Goal: Task Accomplishment & Management: Use online tool/utility

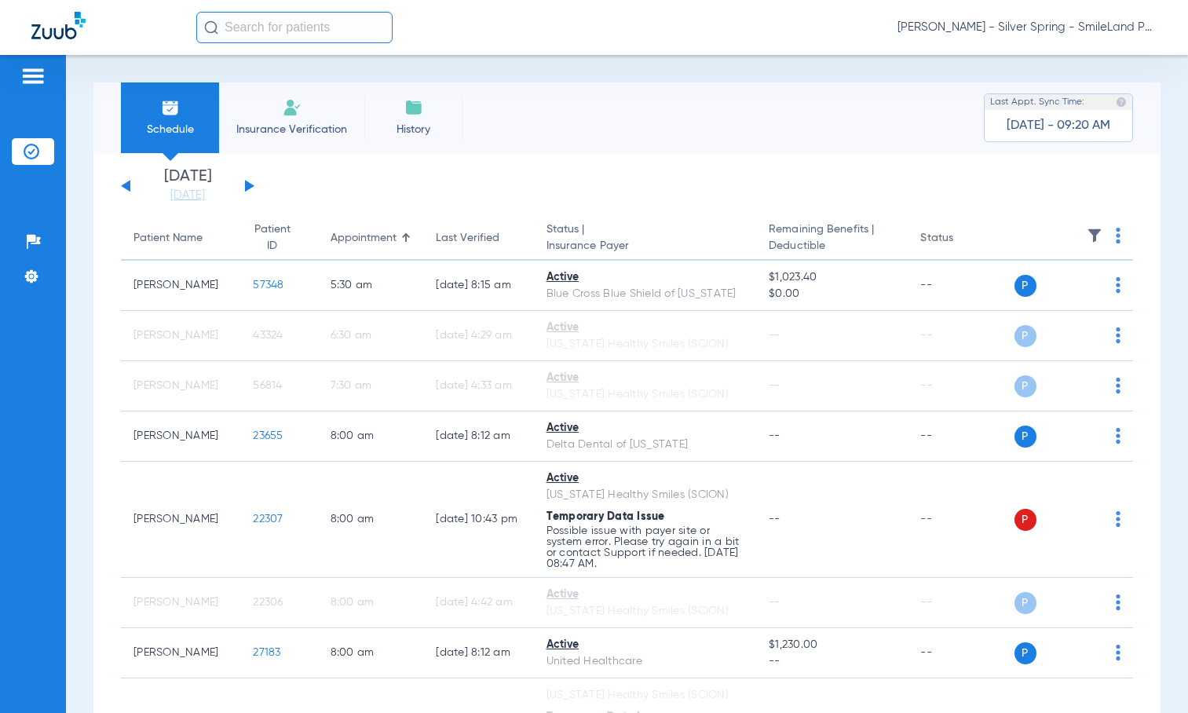
drag, startPoint x: 200, startPoint y: 193, endPoint x: 370, endPoint y: 327, distance: 216.4
click at [200, 192] on link "[DATE]" at bounding box center [187, 196] width 94 height 16
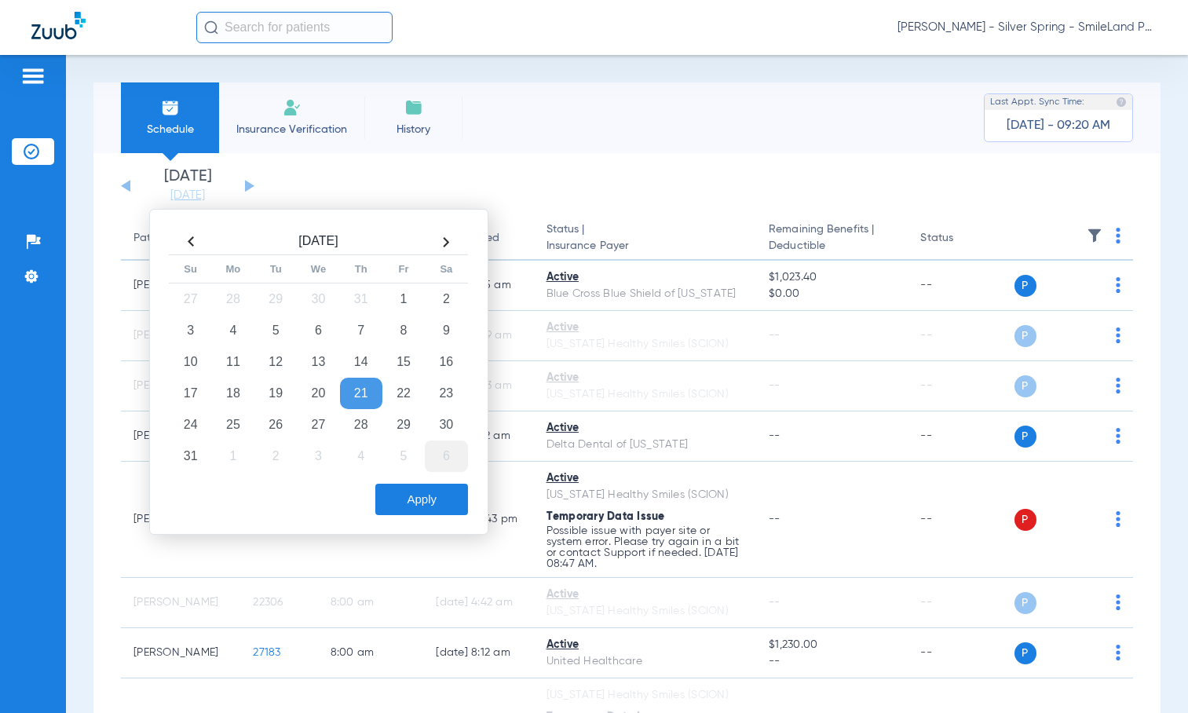
click at [443, 452] on td "6" at bounding box center [446, 455] width 42 height 31
click at [441, 490] on button "Apply" at bounding box center [421, 499] width 93 height 31
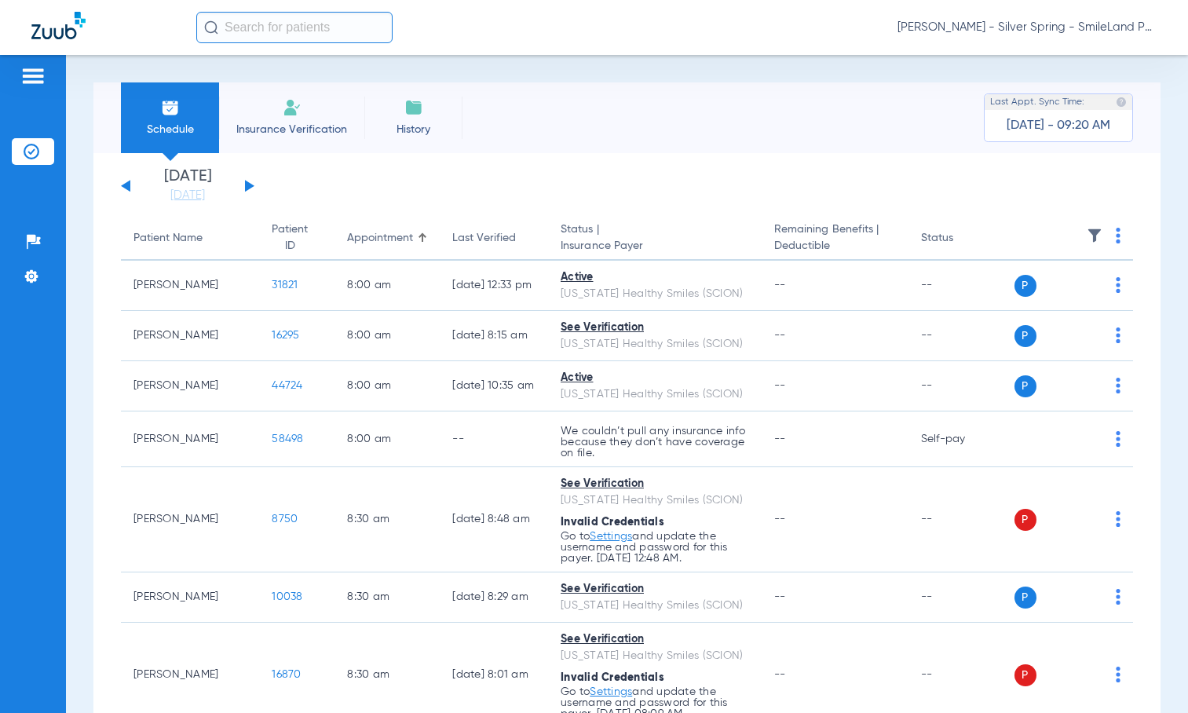
click at [1115, 240] on img at bounding box center [1117, 236] width 5 height 16
click at [1039, 301] on span "Verify All" at bounding box center [1046, 297] width 98 height 11
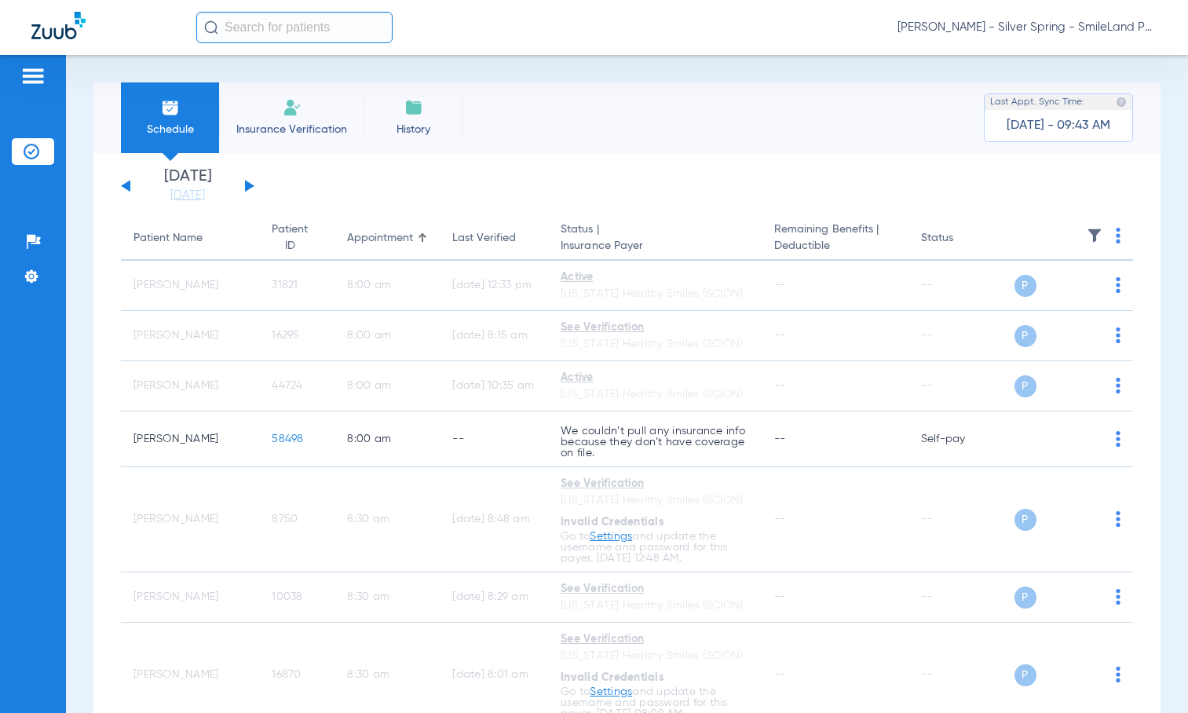
click at [1151, 254] on div "Schedule Insurance Verification History Last Appt. Sync Time: [DATE] - 09:43 AM…" at bounding box center [627, 384] width 1122 height 658
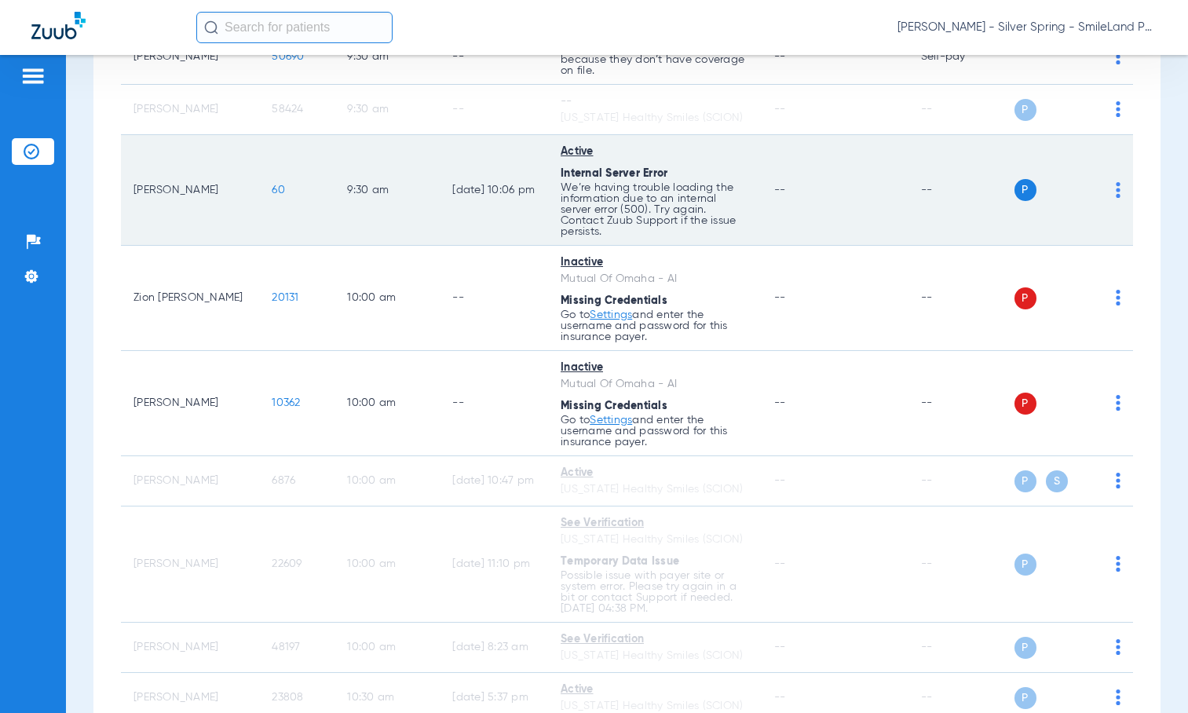
scroll to position [988, 0]
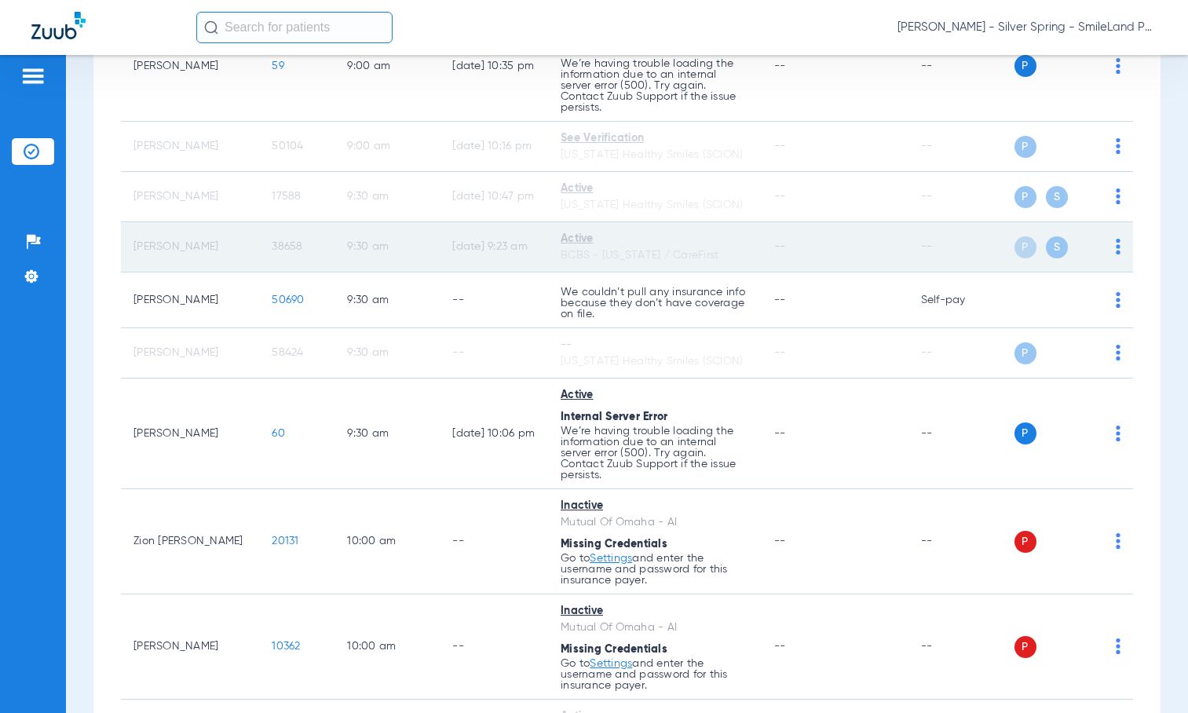
click at [272, 252] on span "38658" at bounding box center [287, 246] width 31 height 11
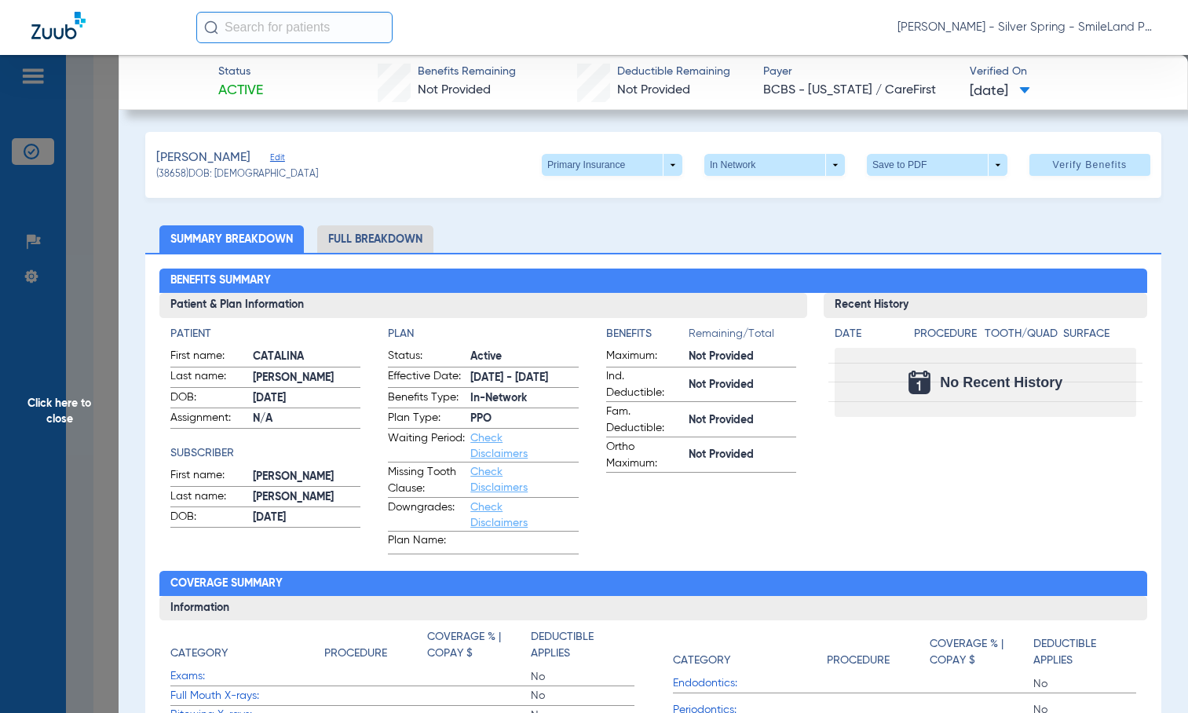
click at [101, 205] on span "Click here to close" at bounding box center [59, 411] width 119 height 713
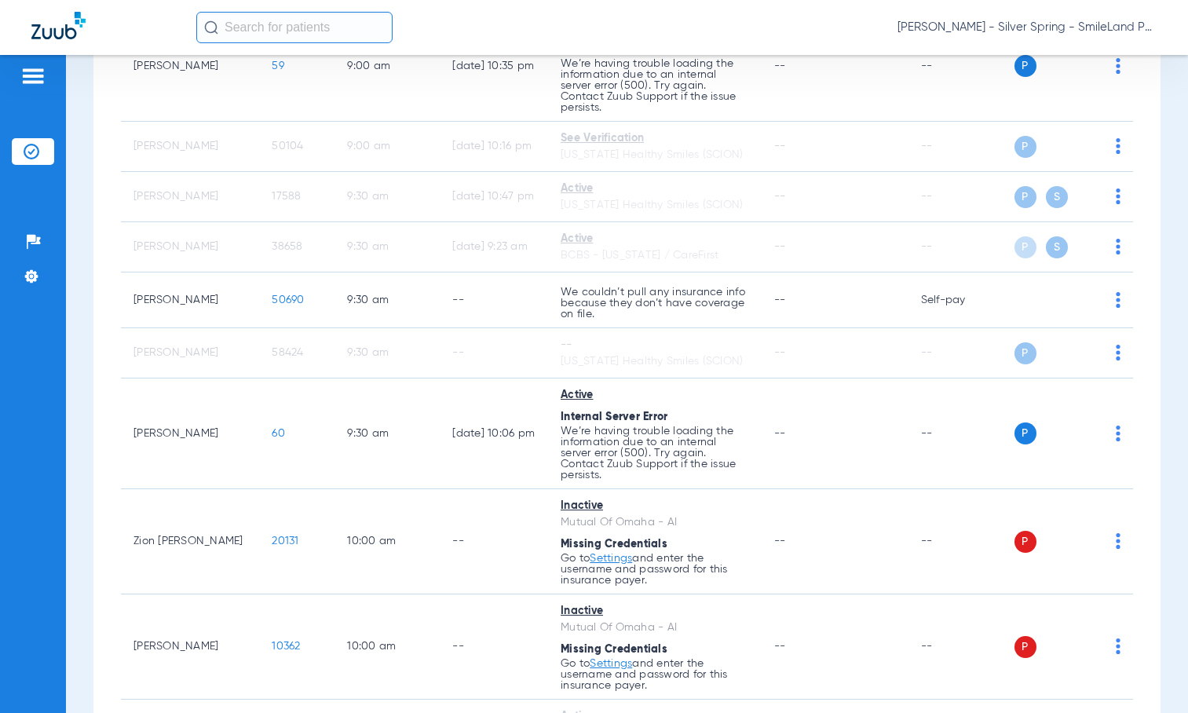
drag, startPoint x: 1167, startPoint y: 166, endPoint x: 1151, endPoint y: 181, distance: 21.1
click at [1167, 166] on div "Schedule Insurance Verification History Last Appt. Sync Time: [DATE] - 09:43 AM…" at bounding box center [627, 384] width 1122 height 658
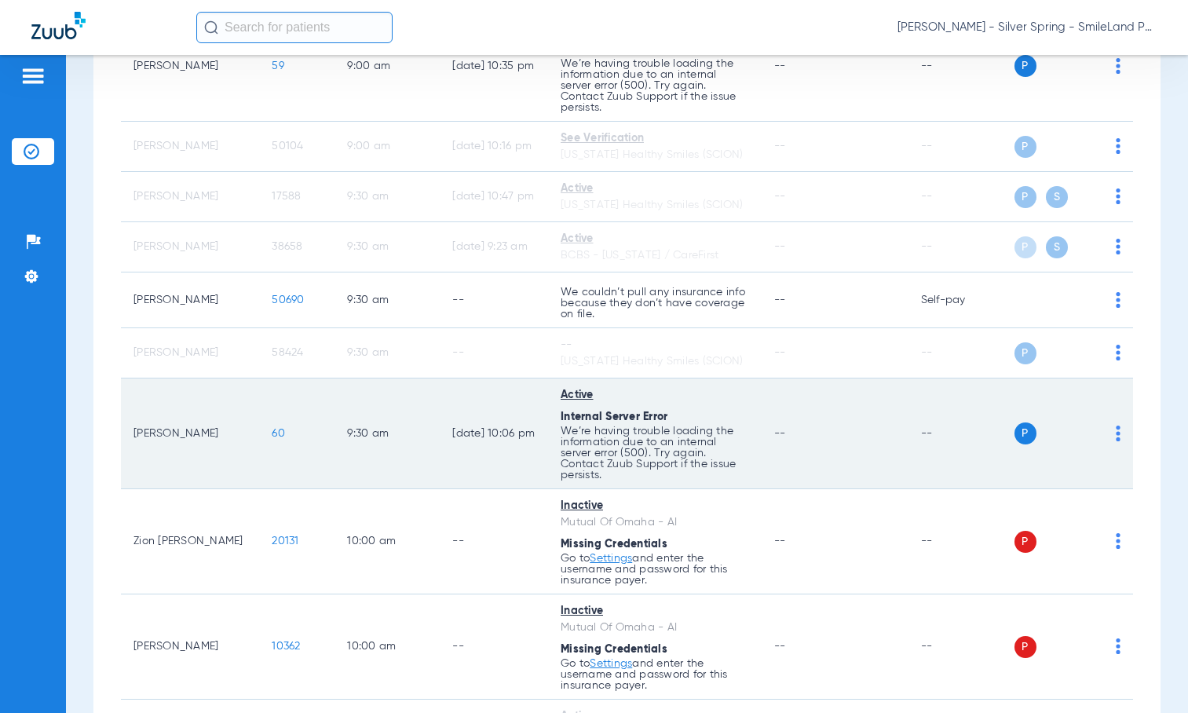
click at [259, 438] on td "60" at bounding box center [296, 433] width 75 height 111
click at [272, 439] on span "60" at bounding box center [278, 433] width 13 height 11
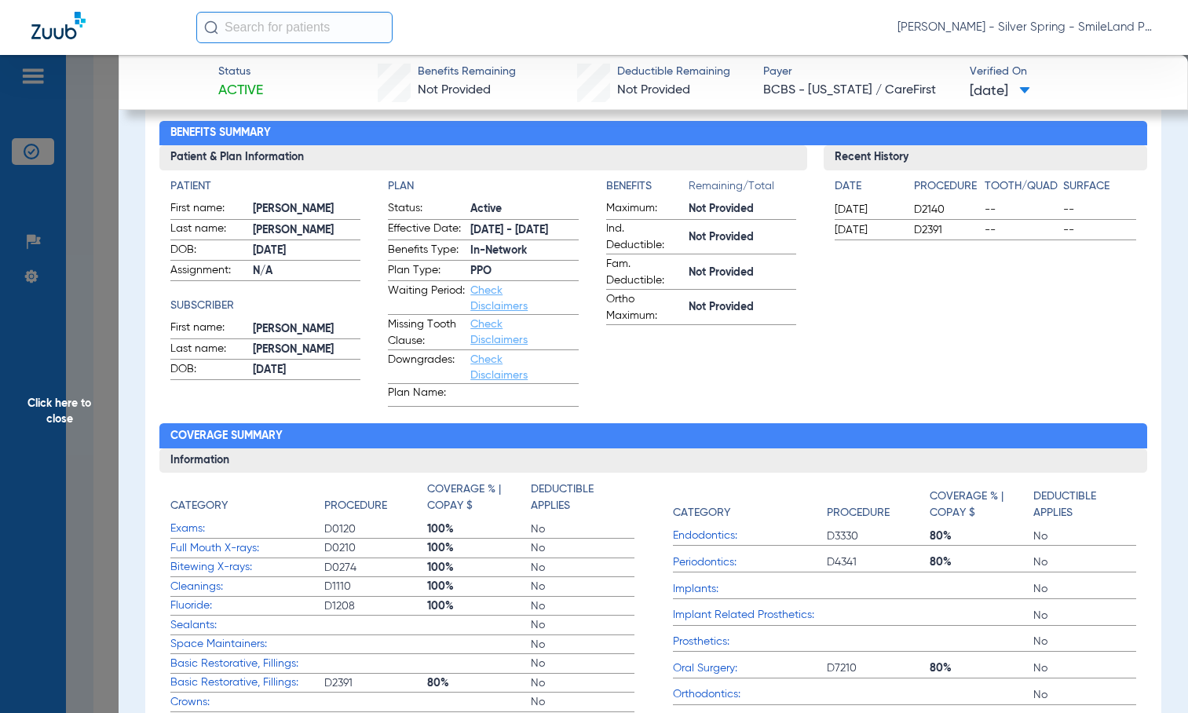
scroll to position [0, 0]
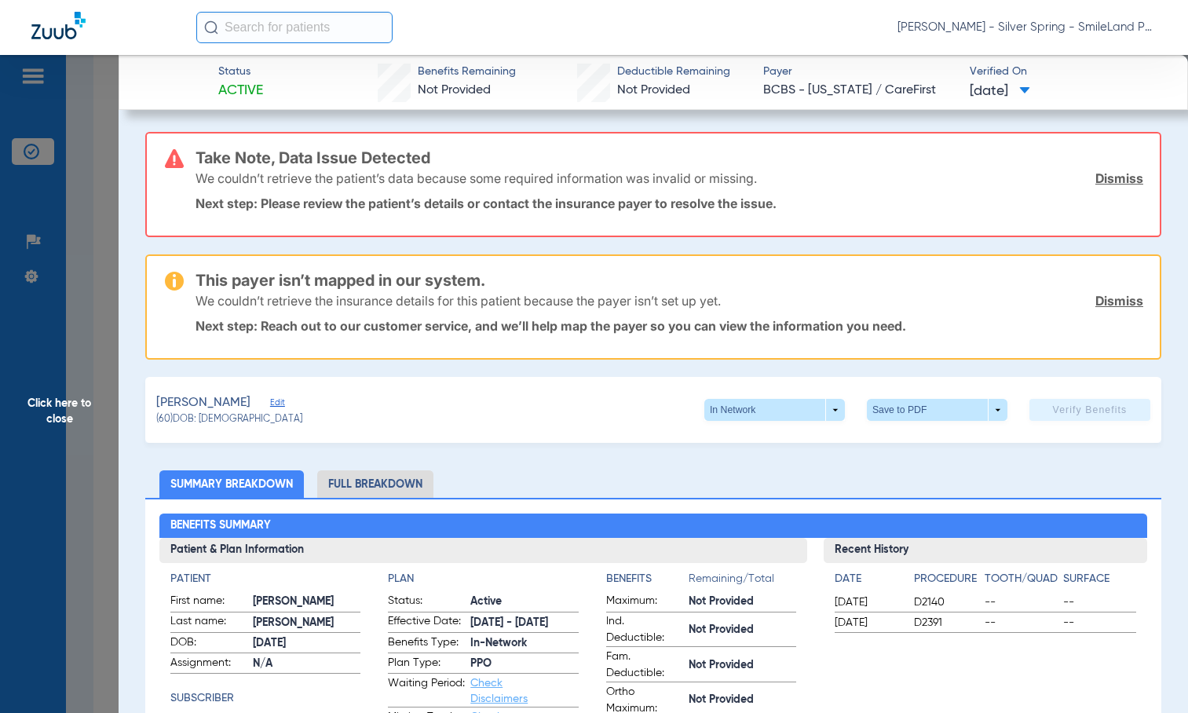
click at [101, 255] on span "Click here to close" at bounding box center [59, 411] width 119 height 713
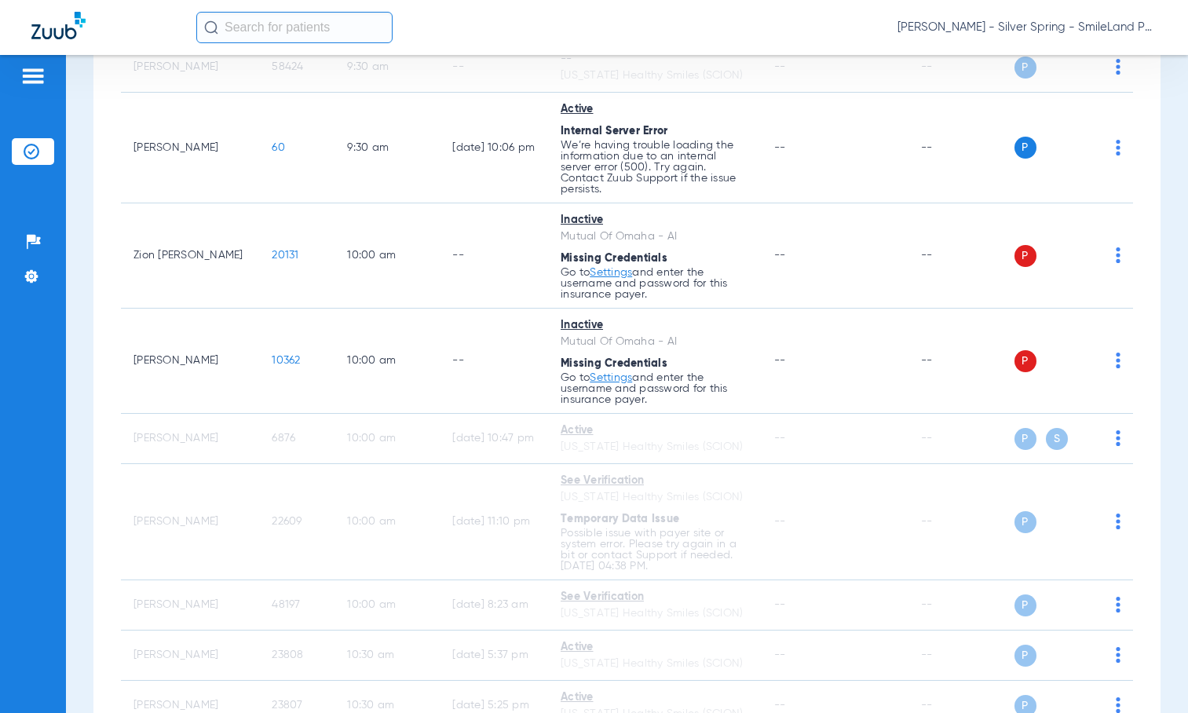
scroll to position [1145, 0]
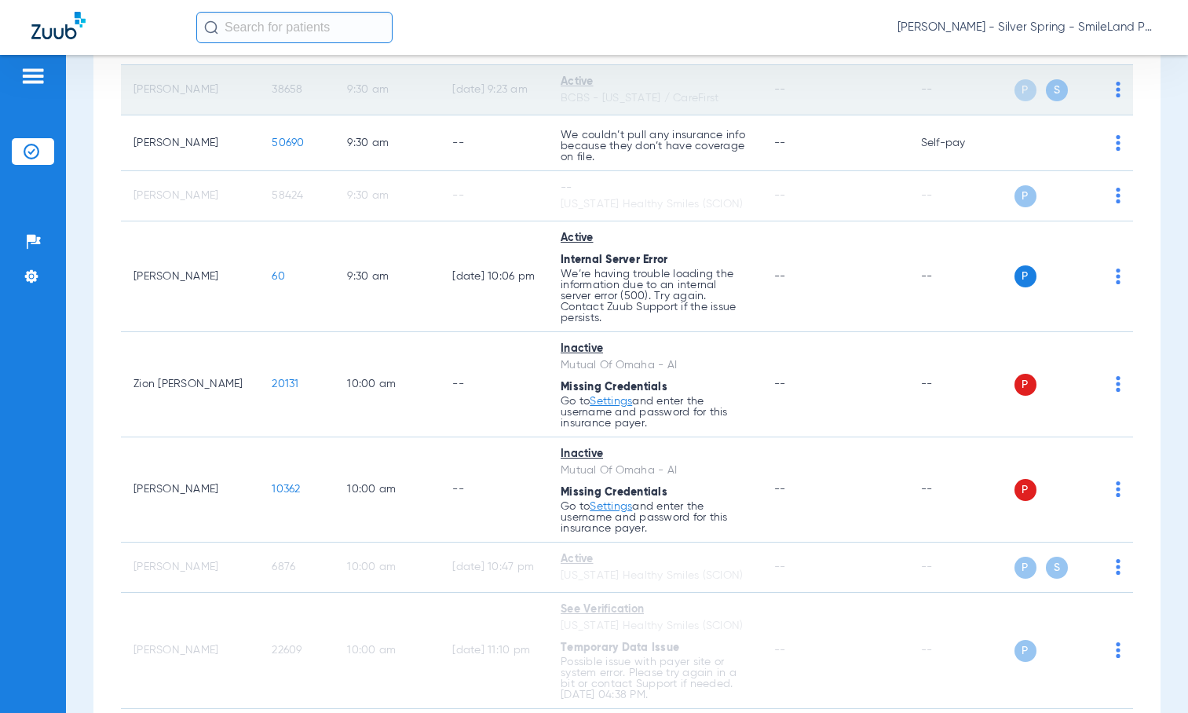
click at [272, 95] on span "38658" at bounding box center [287, 89] width 31 height 11
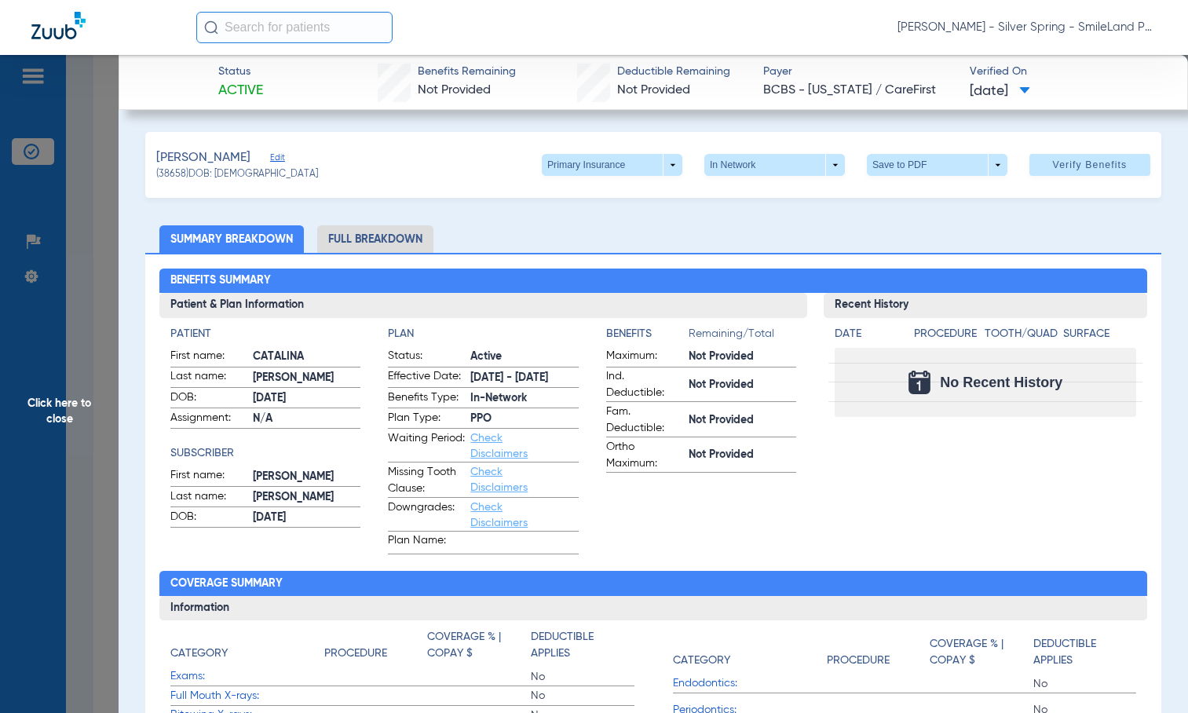
drag, startPoint x: 1100, startPoint y: 84, endPoint x: 920, endPoint y: 37, distance: 186.6
click at [1100, 84] on app-verified-on-section "Verified On [DATE]" at bounding box center [1065, 82] width 192 height 37
click at [560, 162] on span at bounding box center [612, 165] width 140 height 22
click at [560, 221] on button "Secondary Insurance" at bounding box center [595, 227] width 129 height 31
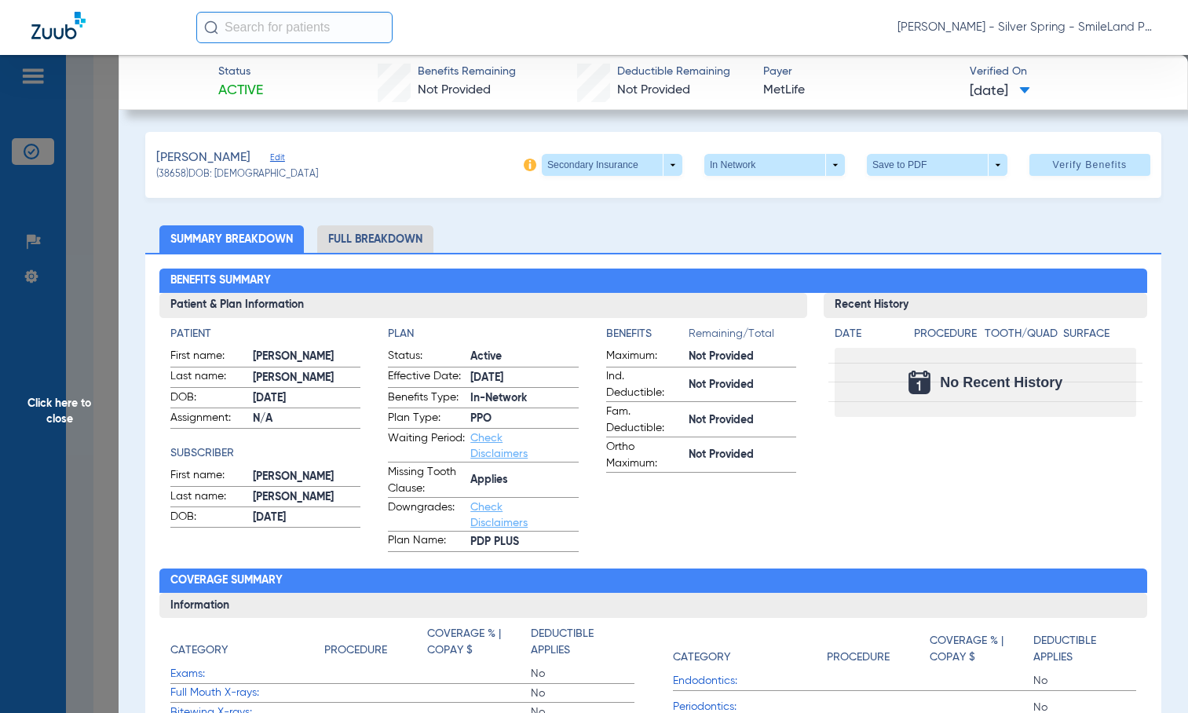
click at [108, 205] on span "Click here to close" at bounding box center [59, 411] width 119 height 713
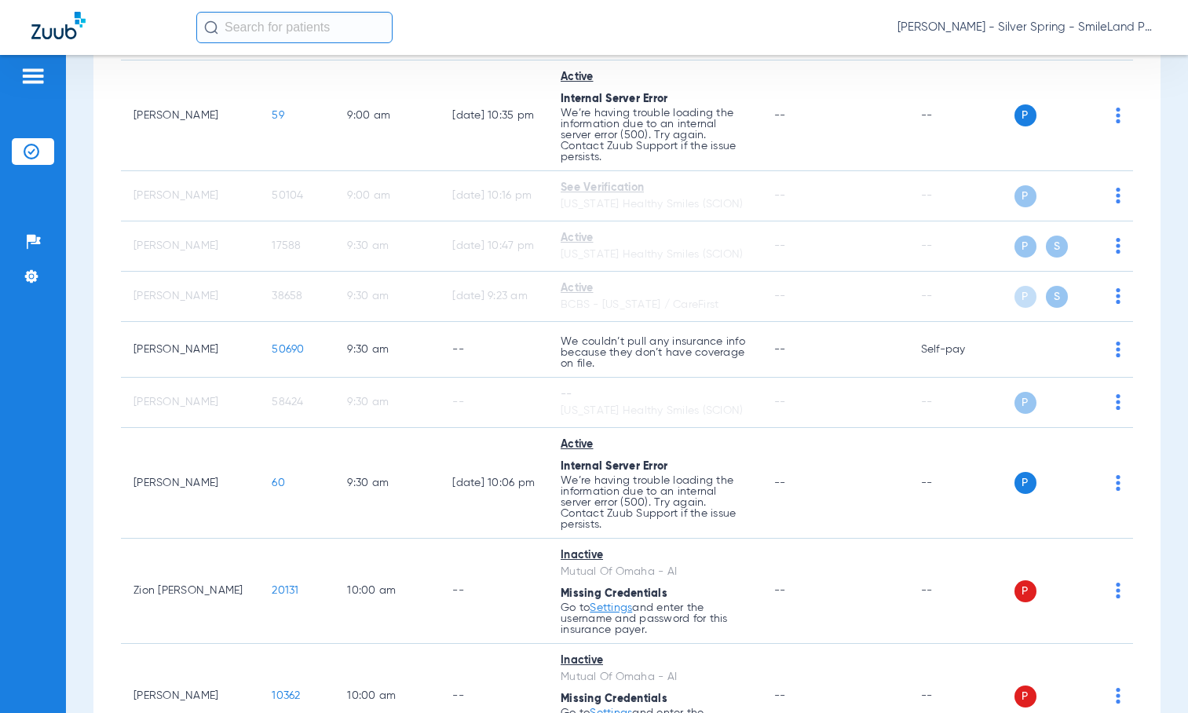
scroll to position [942, 0]
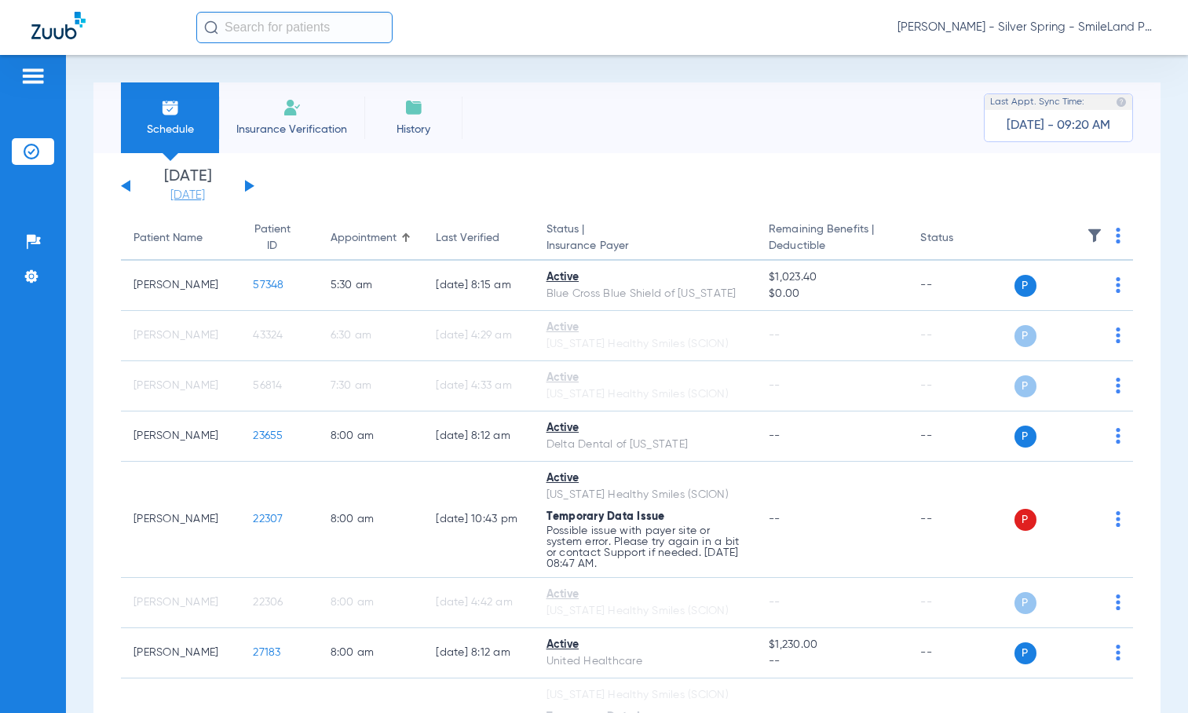
click at [216, 188] on link "[DATE]" at bounding box center [187, 196] width 94 height 16
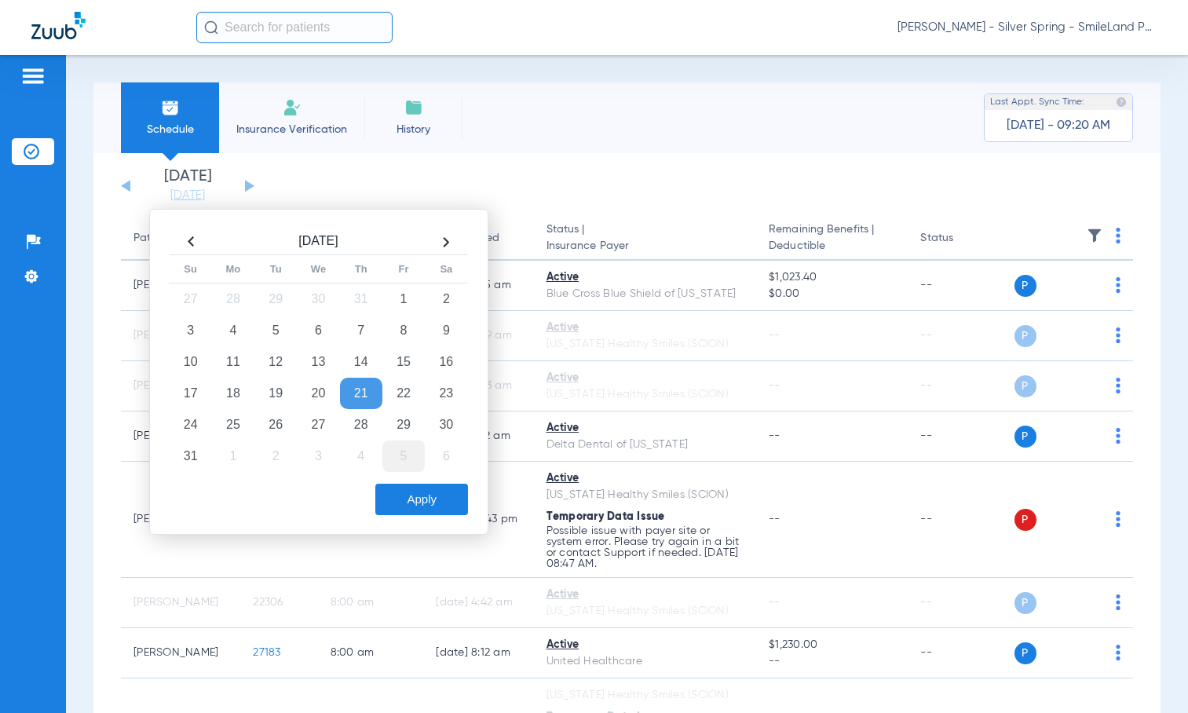
click at [407, 450] on td "5" at bounding box center [403, 455] width 42 height 31
click at [420, 505] on button "Apply" at bounding box center [421, 499] width 93 height 31
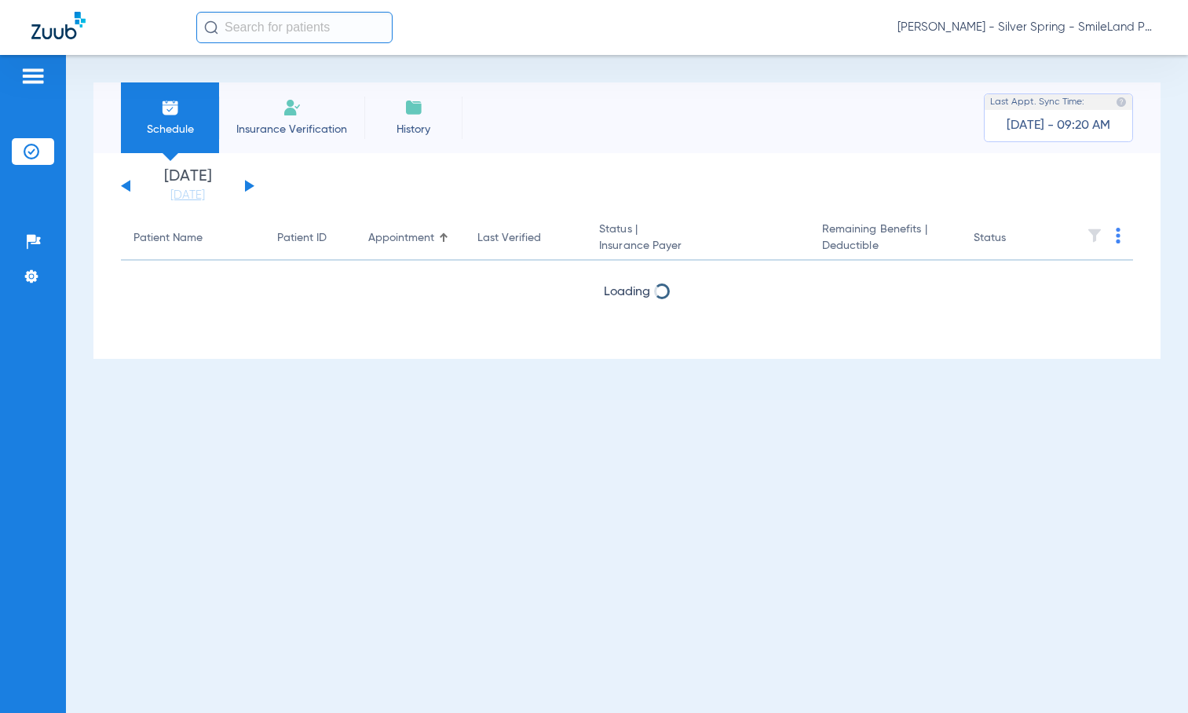
click at [1041, 39] on div "[PERSON_NAME] - Silver Spring - SmileLand PD" at bounding box center [676, 27] width 960 height 31
click at [1047, 29] on span "[PERSON_NAME] - Silver Spring - SmileLand PD" at bounding box center [1026, 28] width 259 height 16
click at [1070, 58] on span "Account Selection" at bounding box center [1097, 55] width 88 height 11
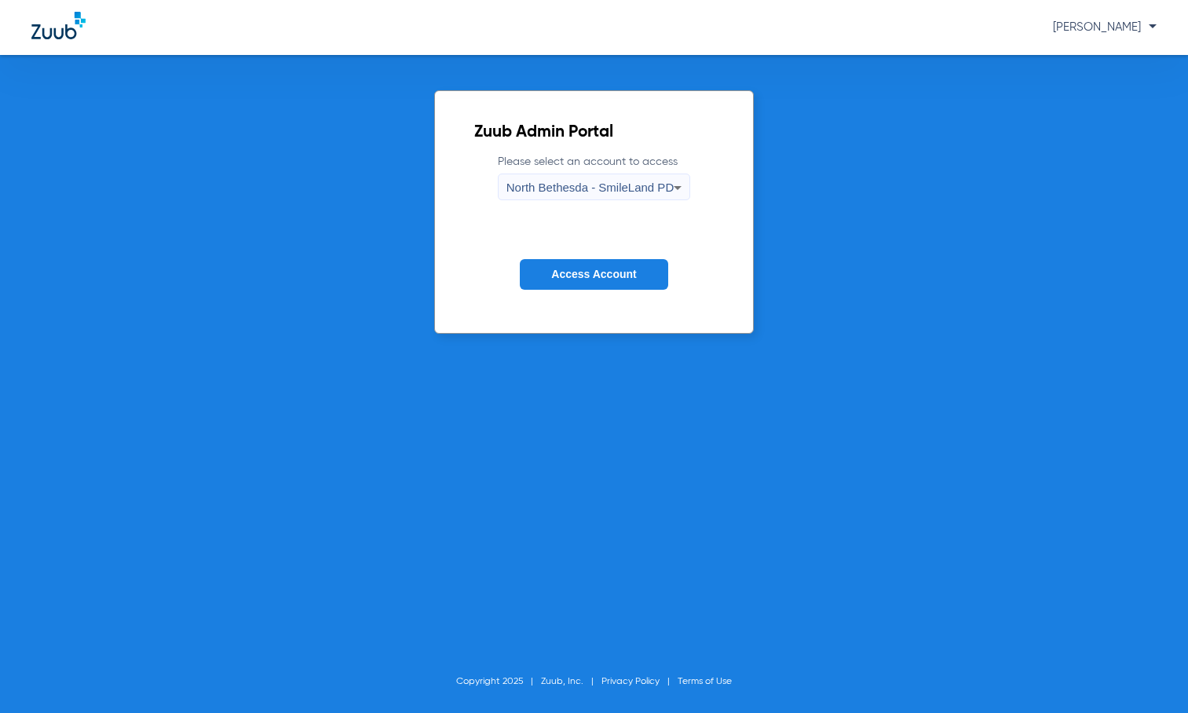
click at [613, 288] on button "Access Account" at bounding box center [594, 274] width 148 height 31
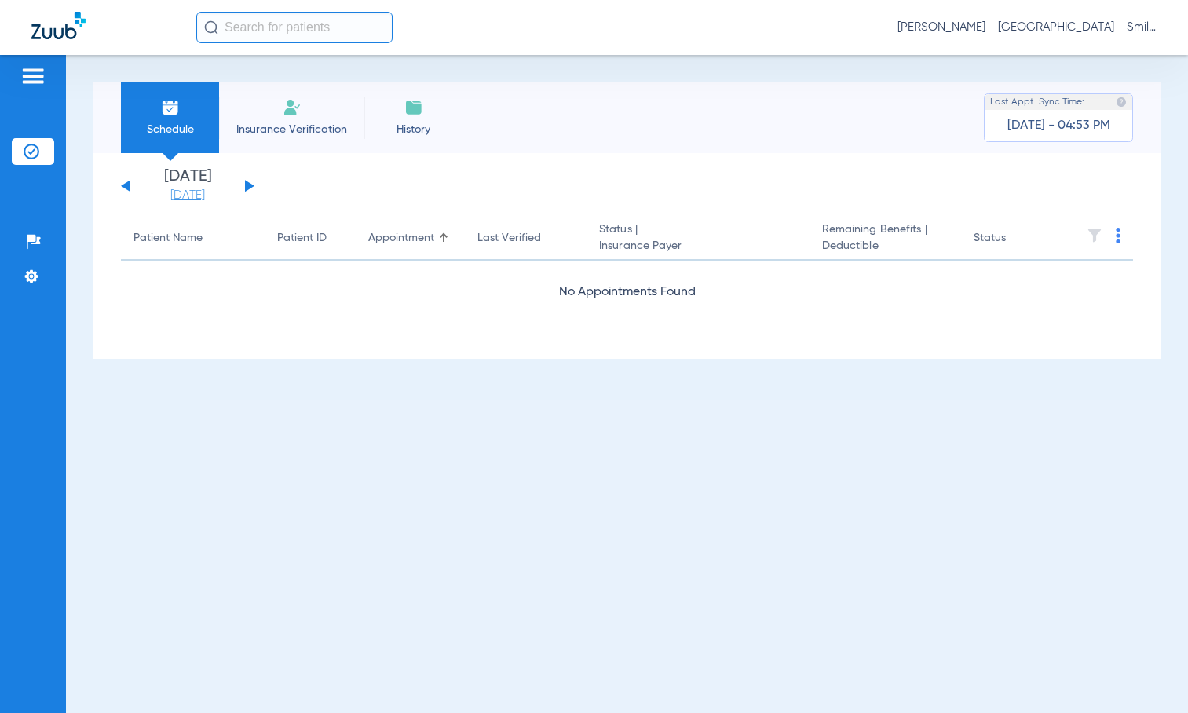
click at [192, 197] on link "[DATE]" at bounding box center [187, 196] width 94 height 16
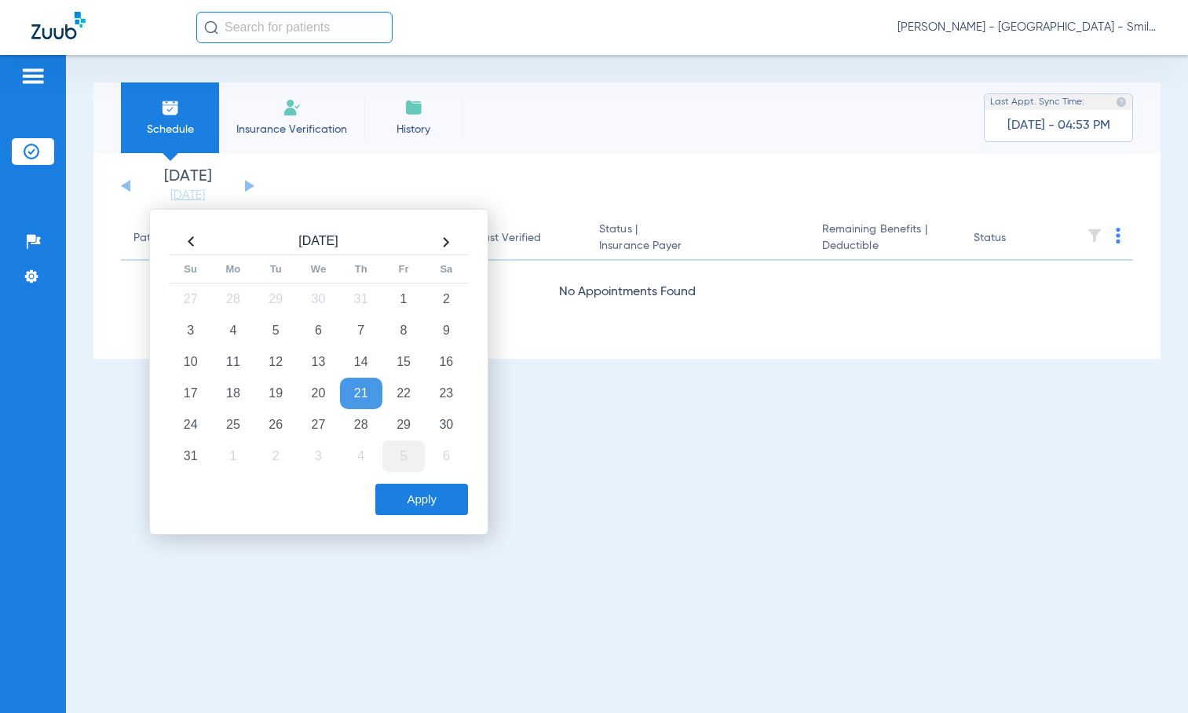
click at [400, 462] on td "5" at bounding box center [403, 455] width 42 height 31
click at [414, 498] on button "Apply" at bounding box center [421, 499] width 93 height 31
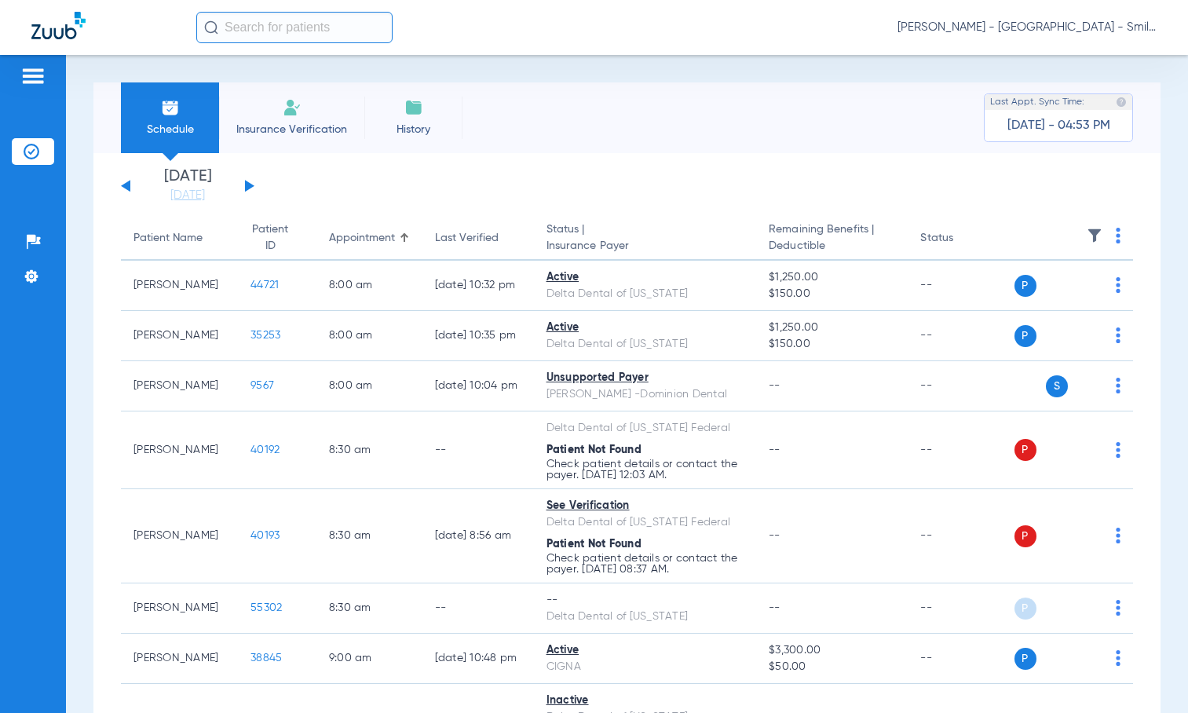
click at [1115, 230] on img at bounding box center [1117, 236] width 5 height 16
click at [1060, 294] on span "Verify All" at bounding box center [1046, 297] width 98 height 11
